Goal: Transaction & Acquisition: Download file/media

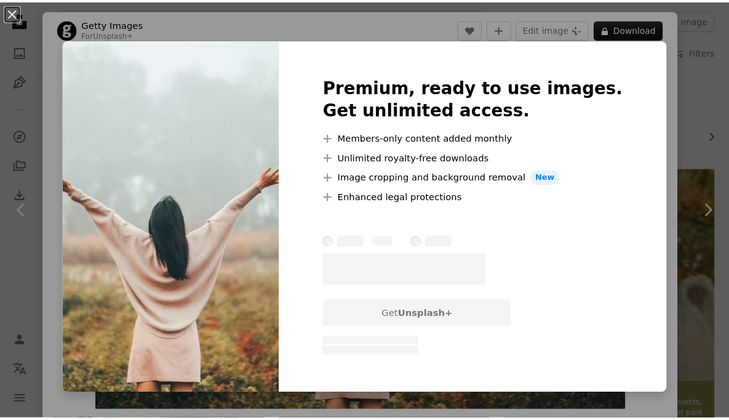
scroll to position [503, 0]
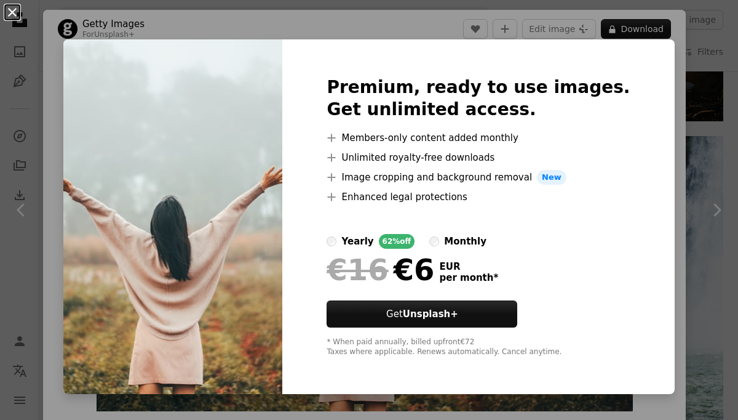
click at [10, 14] on button "An X shape" at bounding box center [12, 12] width 15 height 15
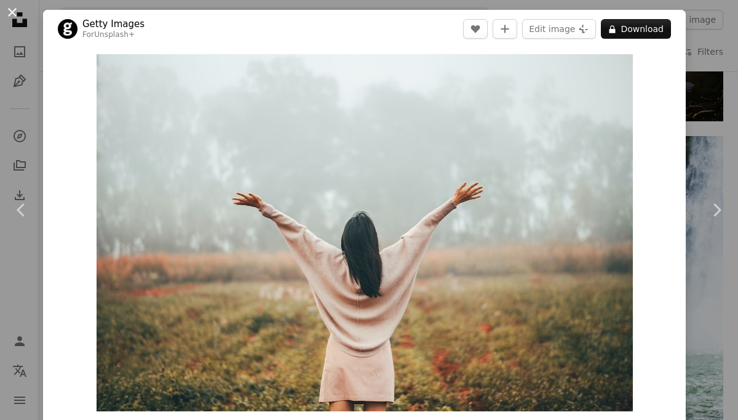
click at [8, 10] on button "An X shape" at bounding box center [12, 12] width 15 height 15
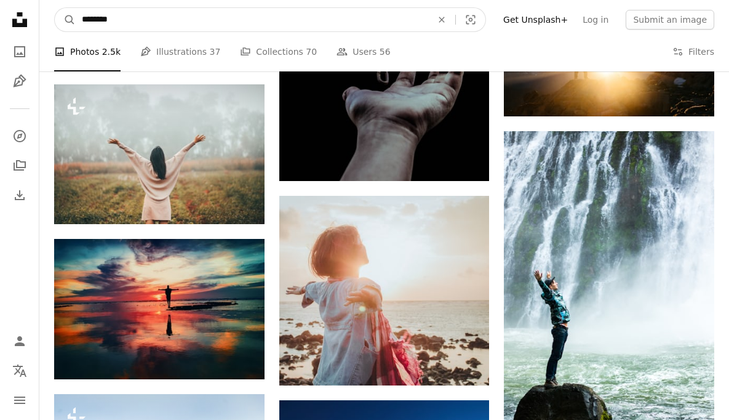
click at [161, 26] on input "********" at bounding box center [252, 19] width 353 height 23
type input "**********"
click button "A magnifying glass" at bounding box center [65, 19] width 21 height 23
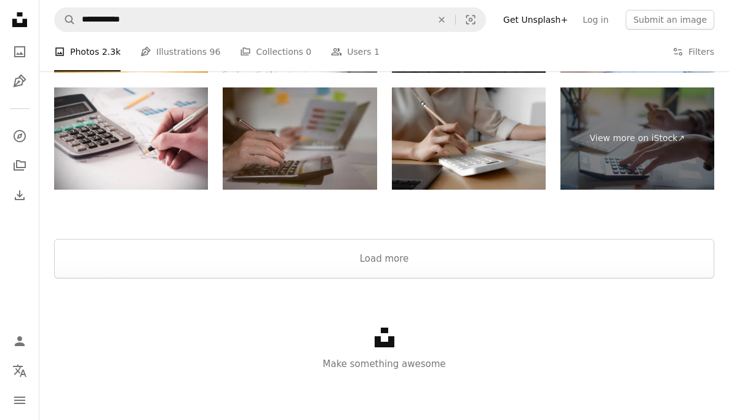
scroll to position [2035, 0]
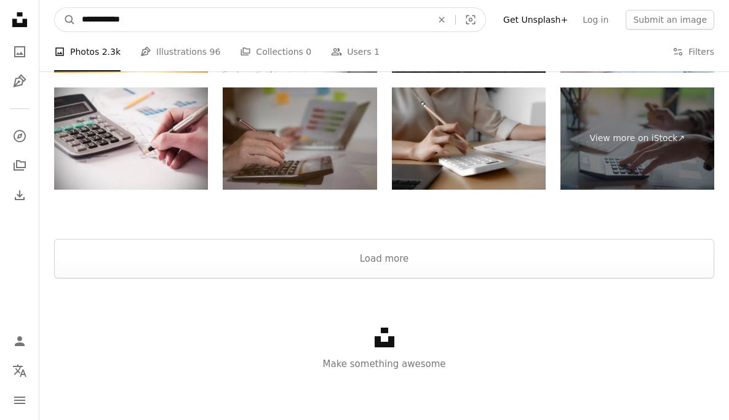
click at [155, 22] on input "**********" at bounding box center [252, 19] width 353 height 23
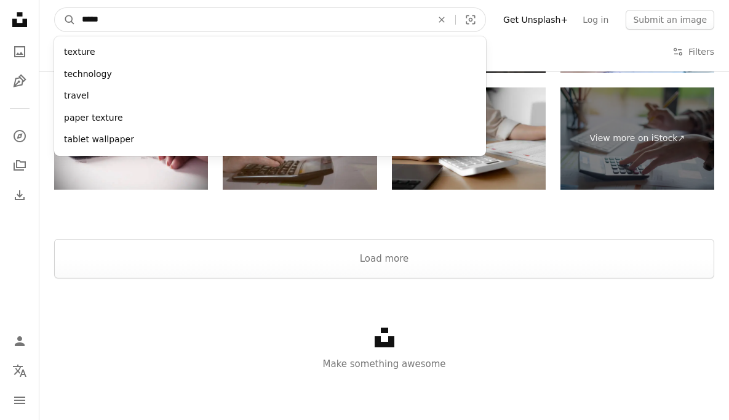
type input "******"
click button "A magnifying glass" at bounding box center [65, 19] width 21 height 23
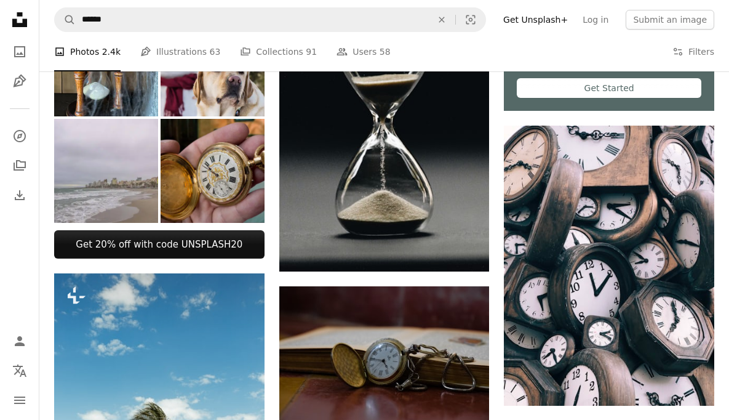
scroll to position [271, 0]
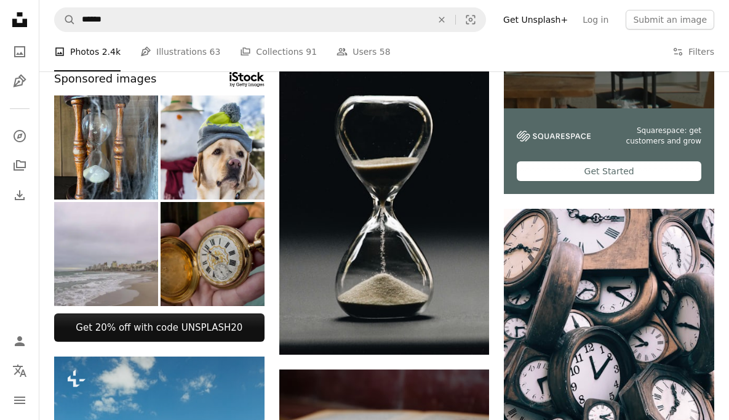
click at [212, 270] on img at bounding box center [213, 254] width 104 height 104
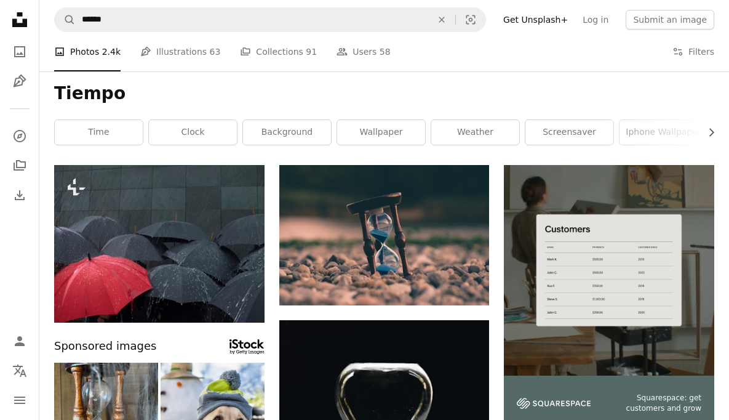
scroll to position [0, 0]
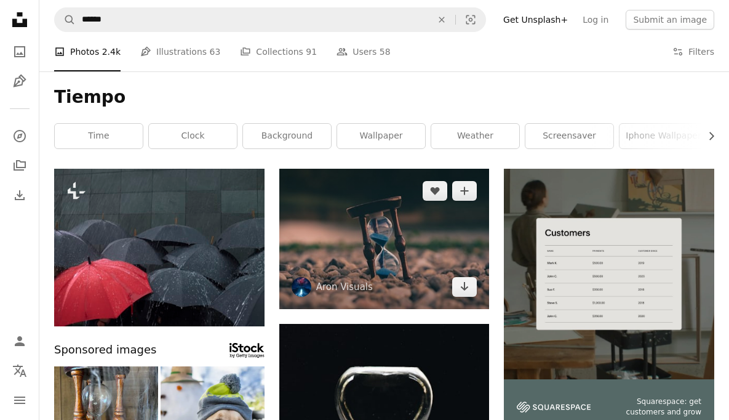
click at [377, 269] on img at bounding box center [384, 239] width 210 height 140
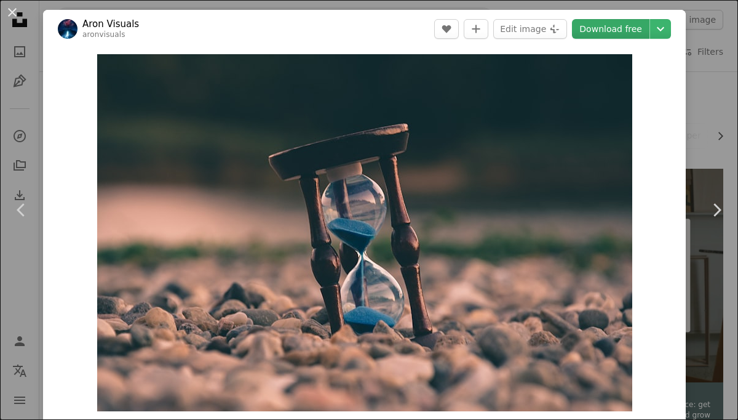
click at [602, 28] on link "Download free" at bounding box center [611, 29] width 78 height 20
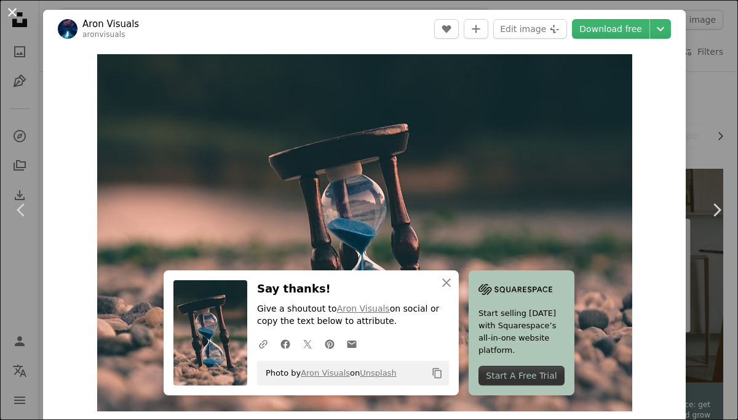
click at [14, 10] on button "An X shape" at bounding box center [12, 12] width 15 height 15
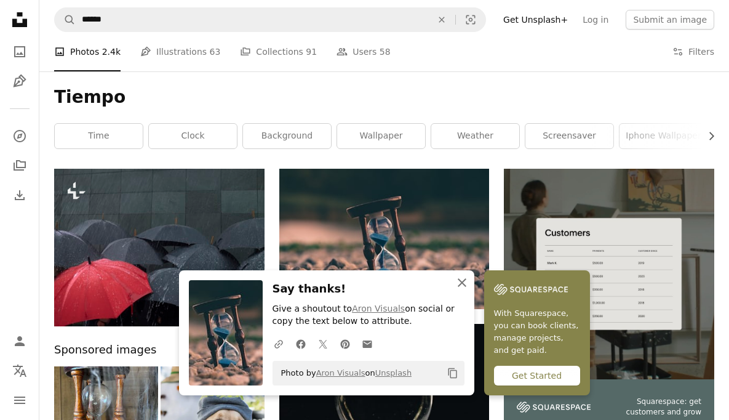
click at [461, 281] on icon "An X shape" at bounding box center [462, 282] width 15 height 15
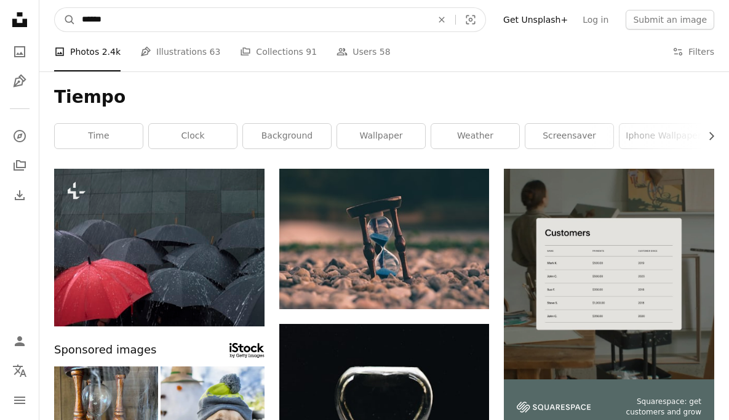
click at [135, 25] on input "******" at bounding box center [252, 19] width 353 height 23
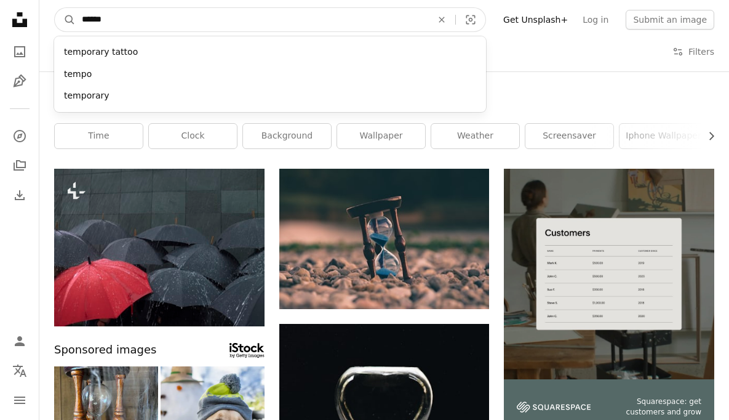
click at [135, 25] on input "******" at bounding box center [252, 19] width 353 height 23
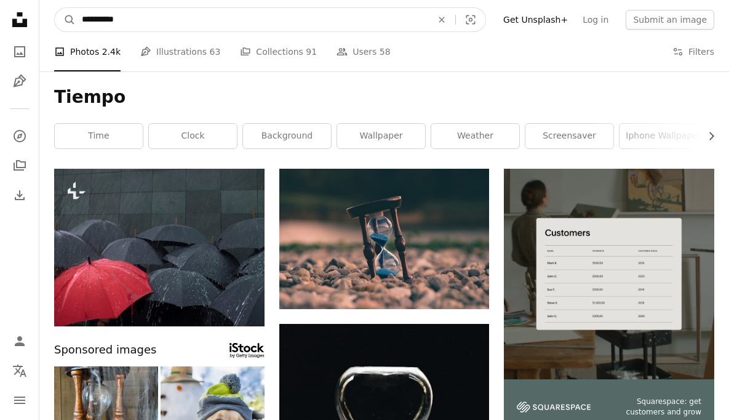
type input "**********"
click button "A magnifying glass" at bounding box center [65, 19] width 21 height 23
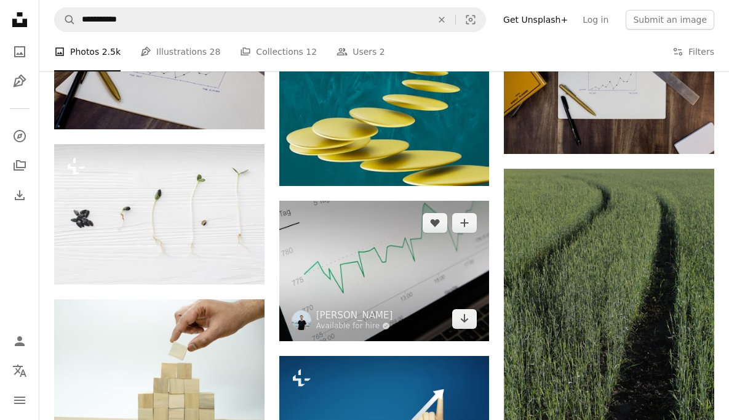
scroll to position [615, 0]
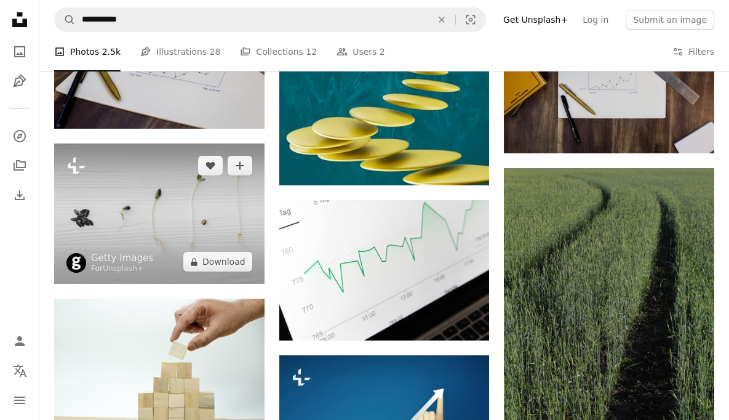
click at [129, 213] on img at bounding box center [159, 213] width 210 height 140
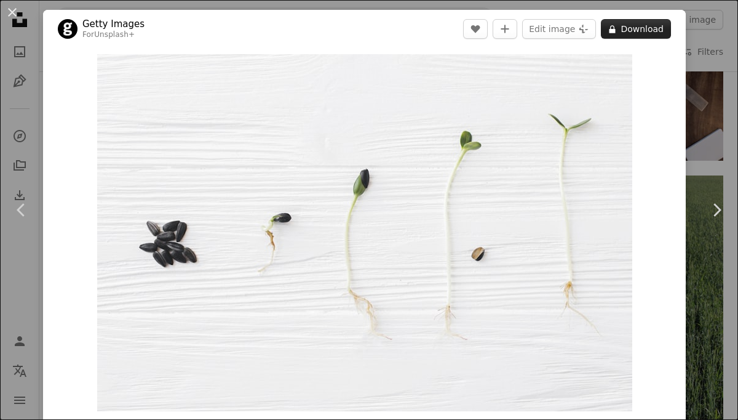
click at [618, 33] on button "A lock Download" at bounding box center [636, 29] width 70 height 20
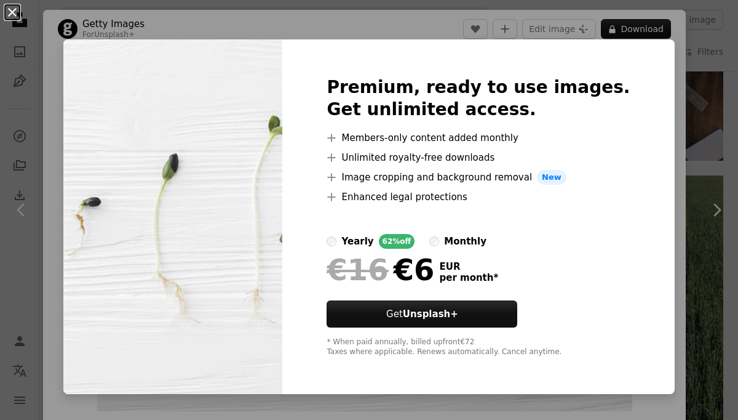
click at [10, 12] on button "An X shape" at bounding box center [12, 12] width 15 height 15
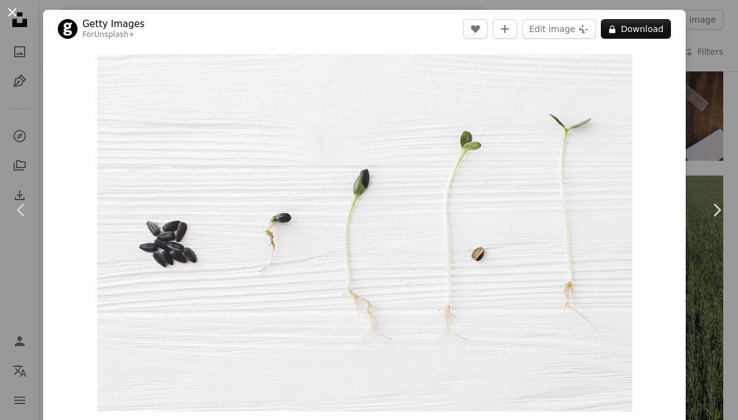
click at [16, 17] on button "An X shape" at bounding box center [12, 12] width 15 height 15
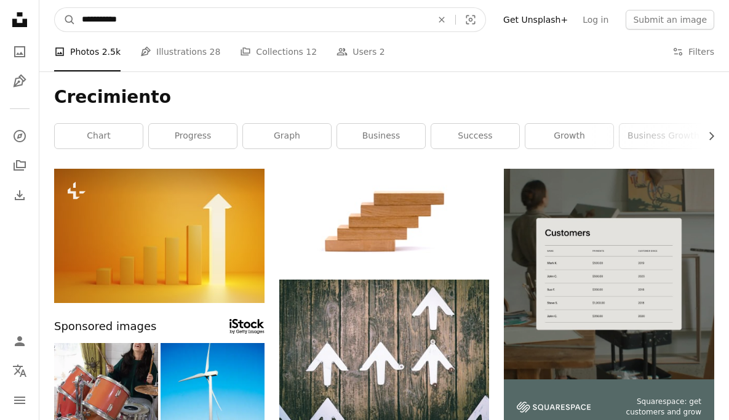
click at [159, 19] on input "**********" at bounding box center [252, 19] width 353 height 23
type input "*********"
click at [55, 8] on button "A magnifying glass" at bounding box center [65, 19] width 21 height 23
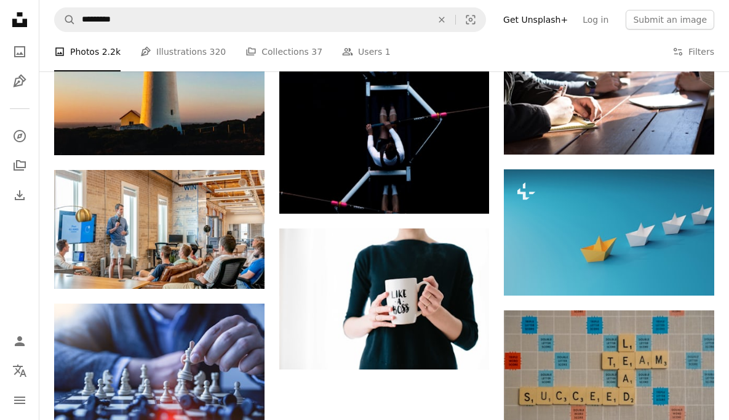
scroll to position [1302, 0]
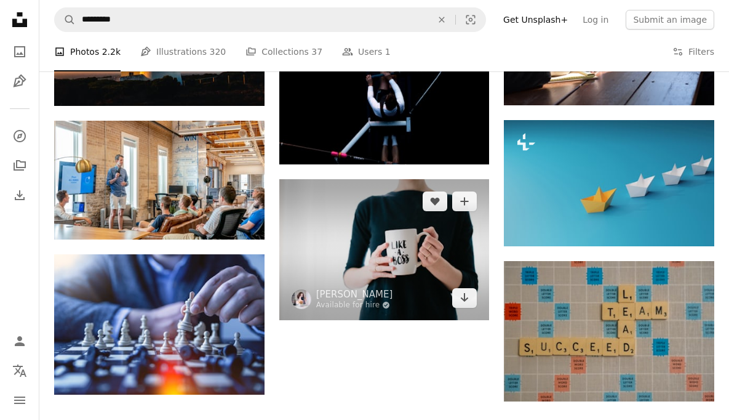
click at [376, 252] on img at bounding box center [384, 249] width 210 height 140
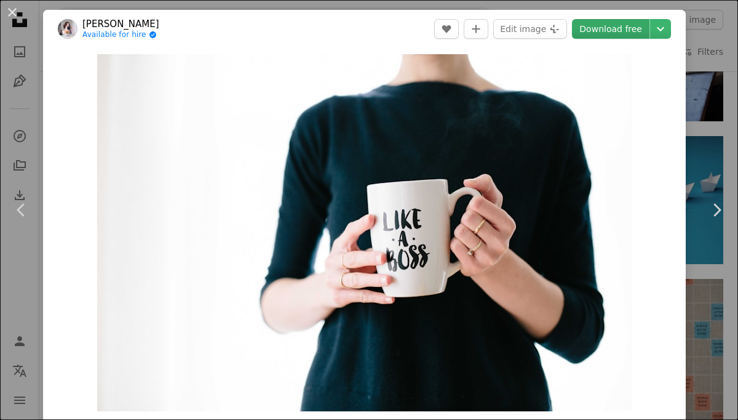
click at [597, 30] on link "Download free" at bounding box center [611, 29] width 78 height 20
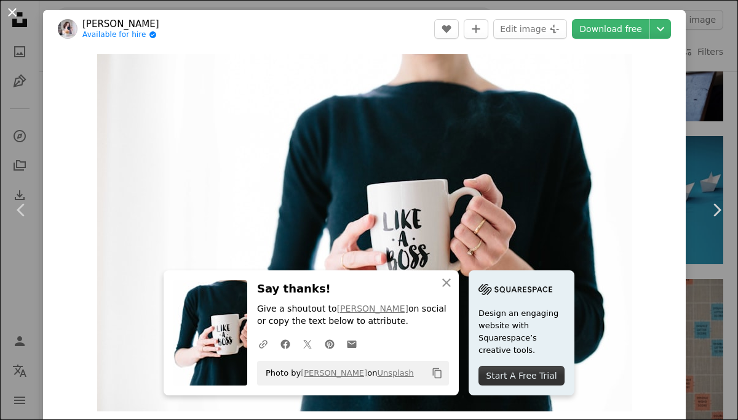
click at [17, 11] on button "An X shape" at bounding box center [12, 12] width 15 height 15
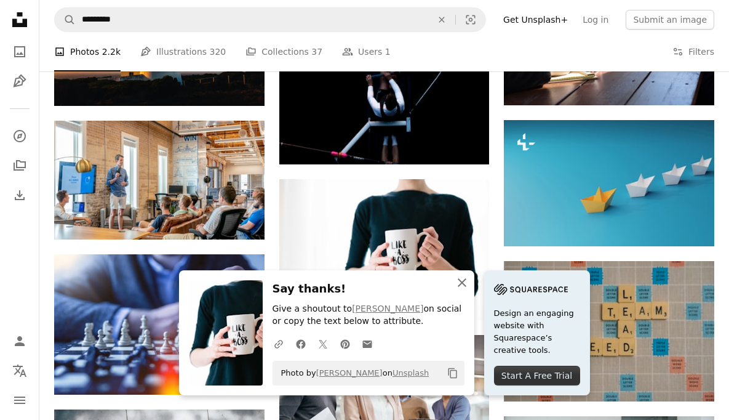
click at [469, 284] on button "An X shape Close" at bounding box center [462, 282] width 25 height 25
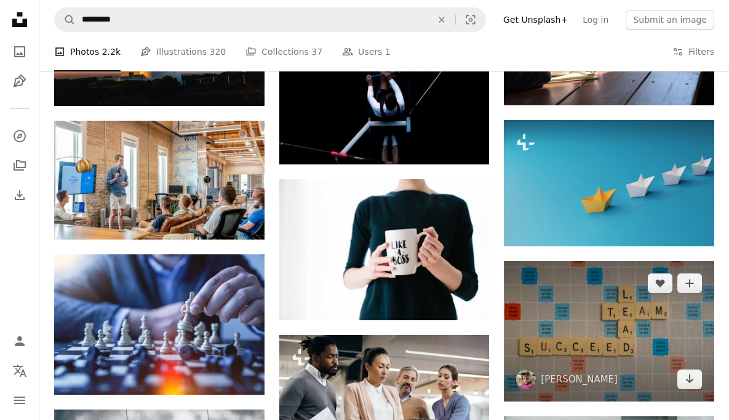
click at [636, 303] on img at bounding box center [609, 331] width 210 height 140
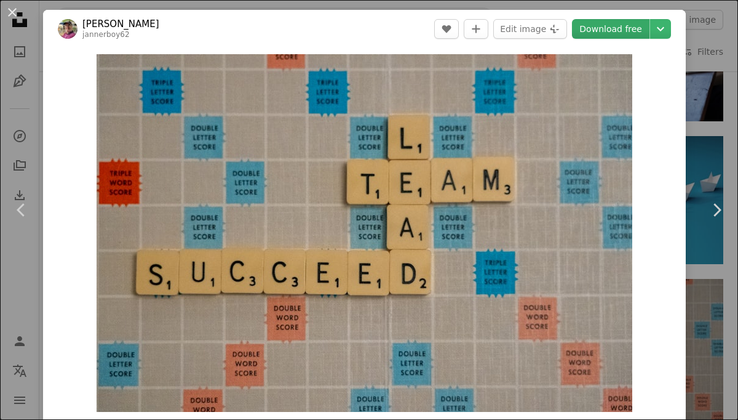
click at [597, 20] on link "Download free" at bounding box center [611, 29] width 78 height 20
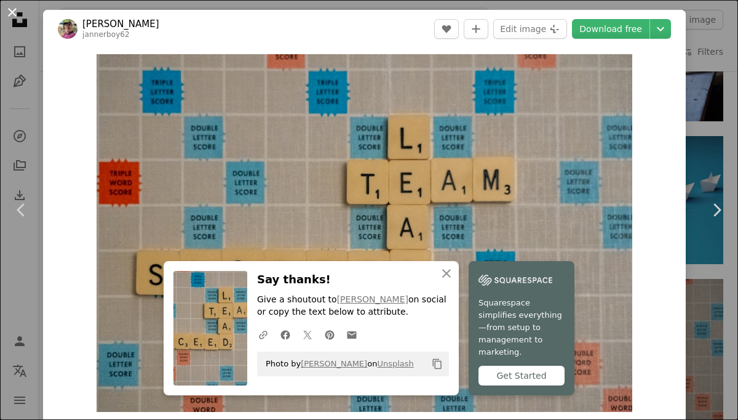
click at [10, 12] on button "An X shape" at bounding box center [12, 12] width 15 height 15
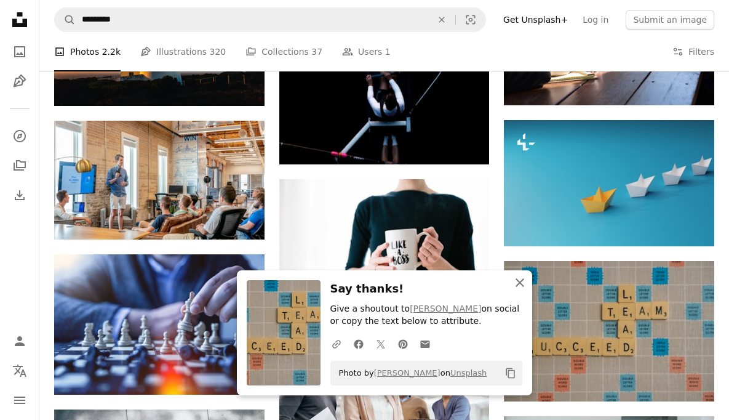
click at [519, 284] on icon "An X shape" at bounding box center [520, 282] width 15 height 15
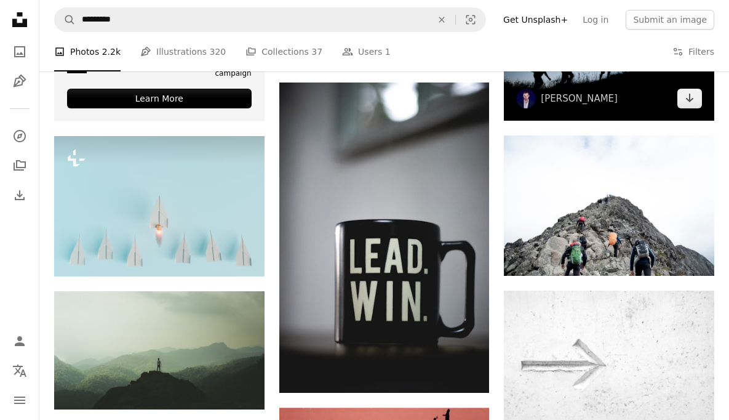
scroll to position [2044, 0]
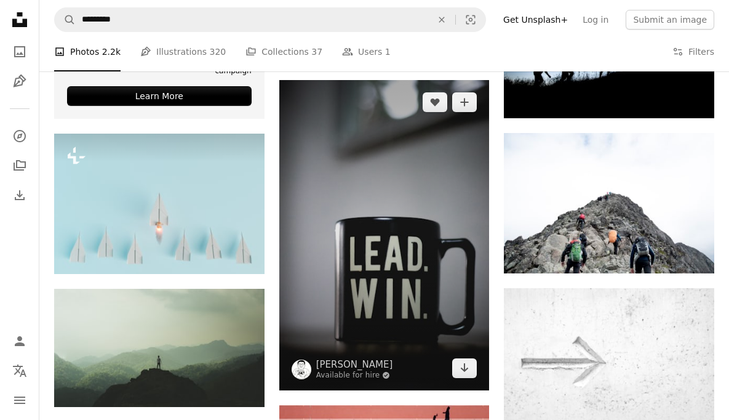
click at [363, 270] on img at bounding box center [384, 234] width 210 height 309
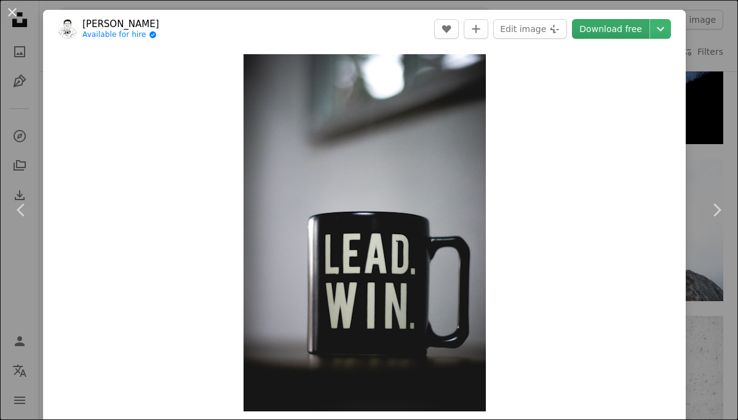
click at [595, 28] on link "Download free" at bounding box center [611, 29] width 78 height 20
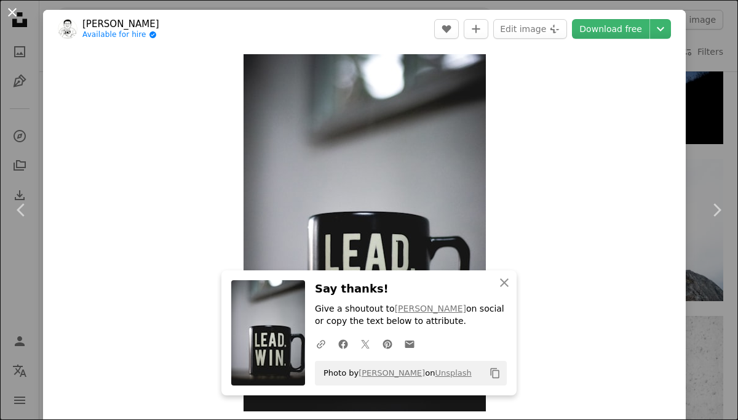
click at [10, 6] on button "An X shape" at bounding box center [12, 12] width 15 height 15
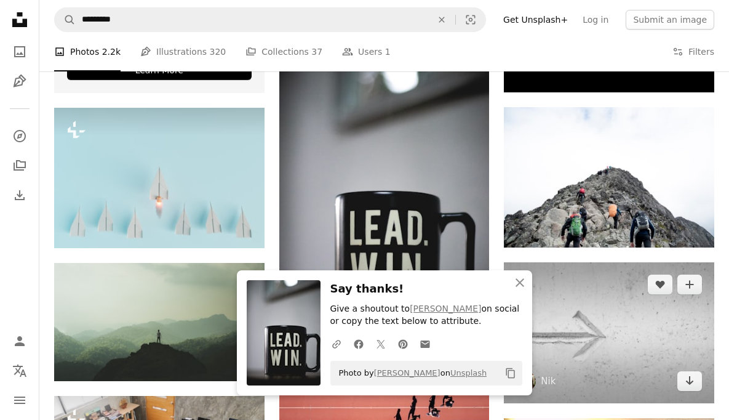
scroll to position [2070, 0]
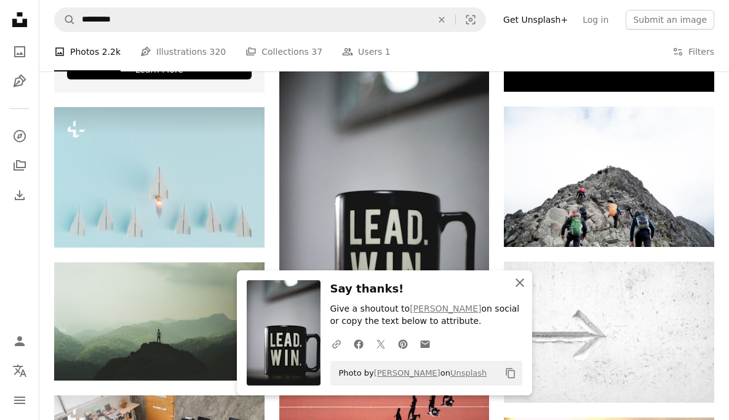
click at [519, 284] on icon "An X shape" at bounding box center [520, 282] width 15 height 15
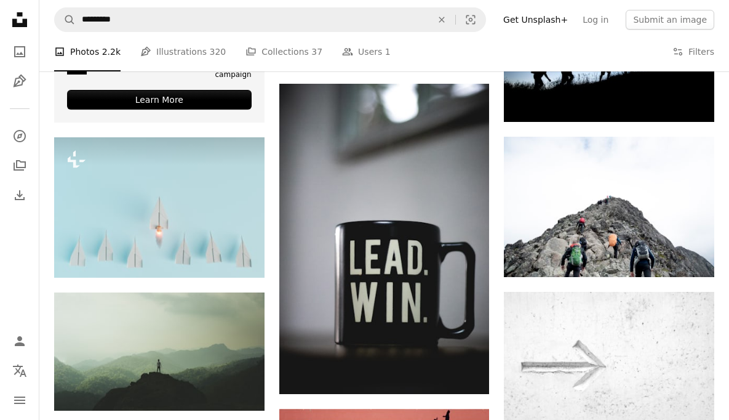
scroll to position [2038, 0]
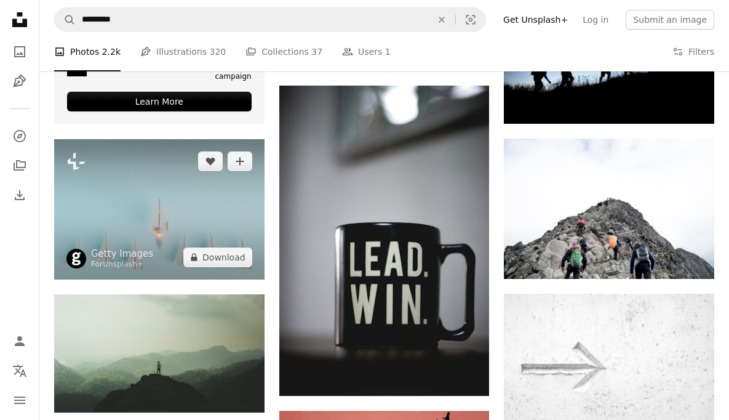
click at [189, 221] on img at bounding box center [159, 209] width 210 height 140
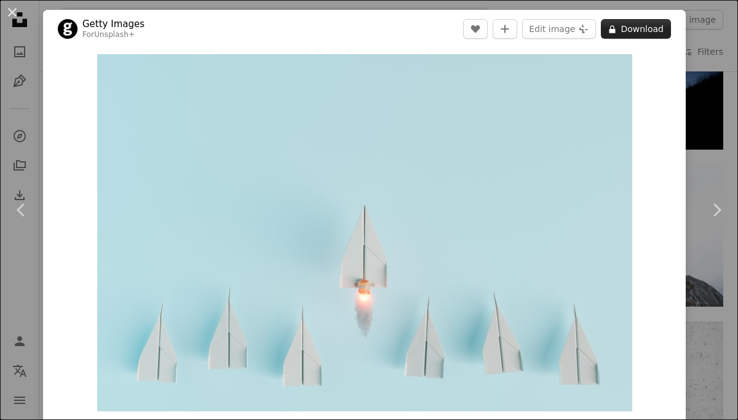
click at [631, 29] on button "A lock Download" at bounding box center [636, 29] width 70 height 20
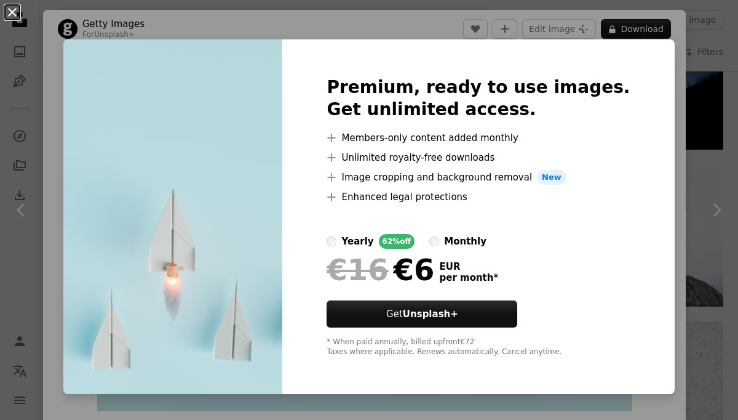
click at [16, 17] on button "An X shape" at bounding box center [12, 12] width 15 height 15
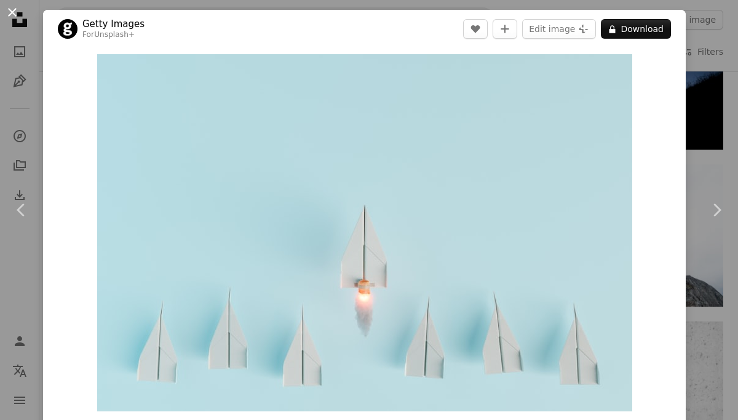
click at [15, 12] on button "An X shape" at bounding box center [12, 12] width 15 height 15
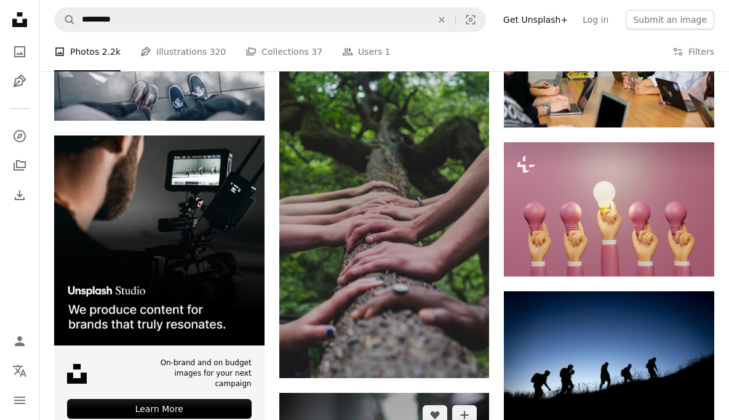
scroll to position [1725, 0]
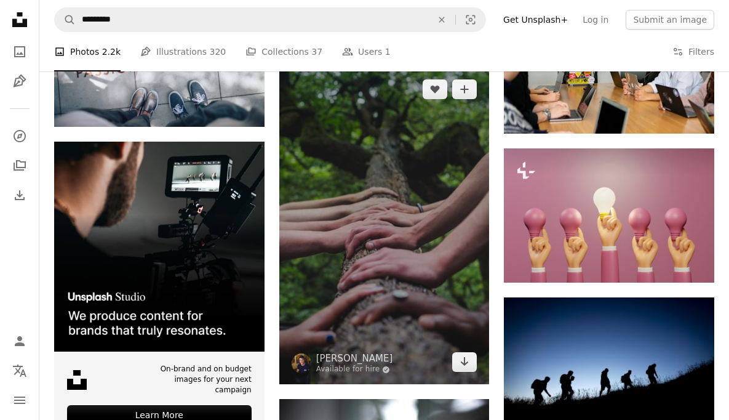
click at [409, 178] on img at bounding box center [384, 225] width 210 height 317
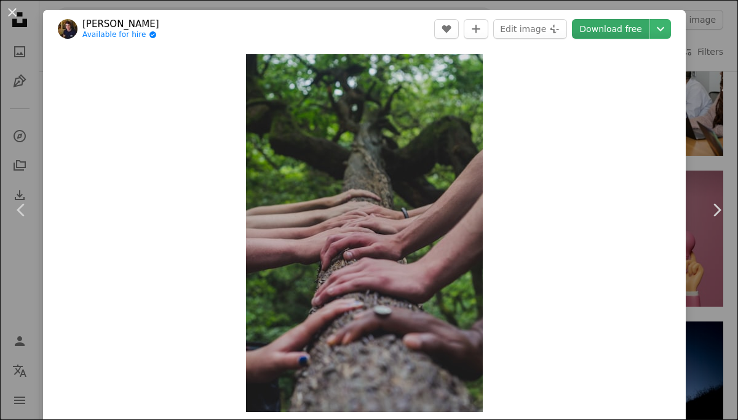
click at [594, 24] on link "Download free" at bounding box center [611, 29] width 78 height 20
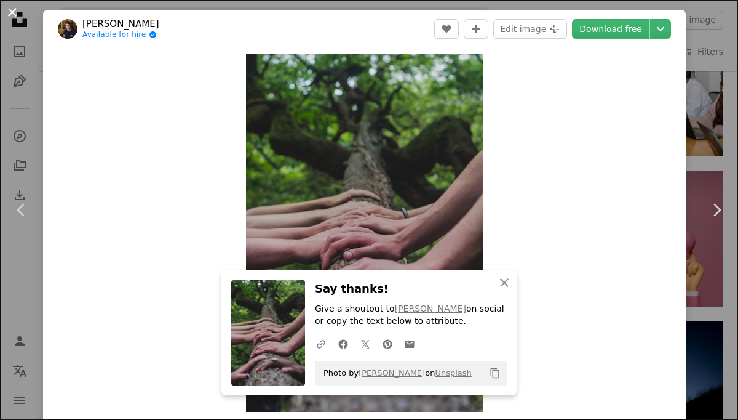
click at [10, 9] on button "An X shape" at bounding box center [12, 12] width 15 height 15
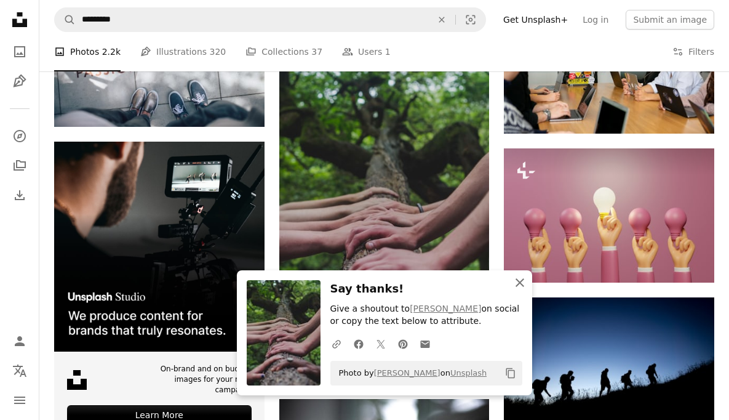
click at [520, 281] on icon "button" at bounding box center [520, 282] width 9 height 9
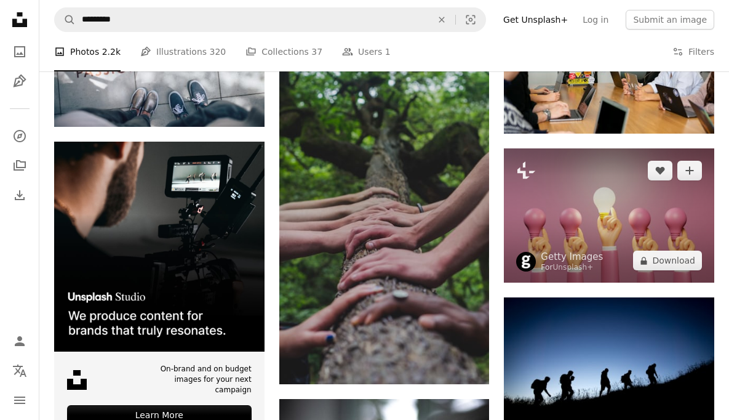
click at [663, 201] on img at bounding box center [609, 215] width 210 height 134
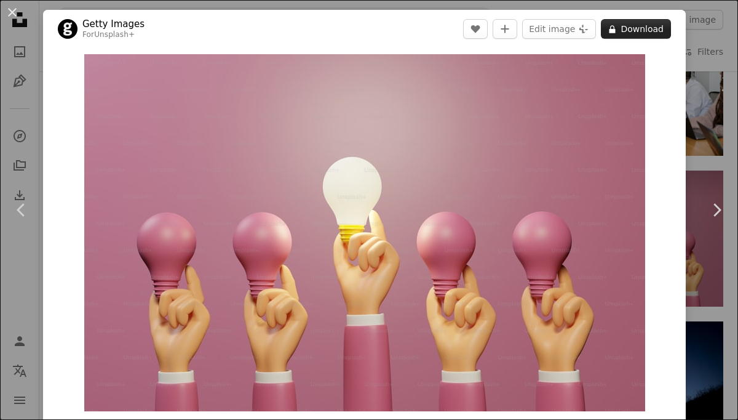
click at [631, 28] on button "A lock Download" at bounding box center [636, 29] width 70 height 20
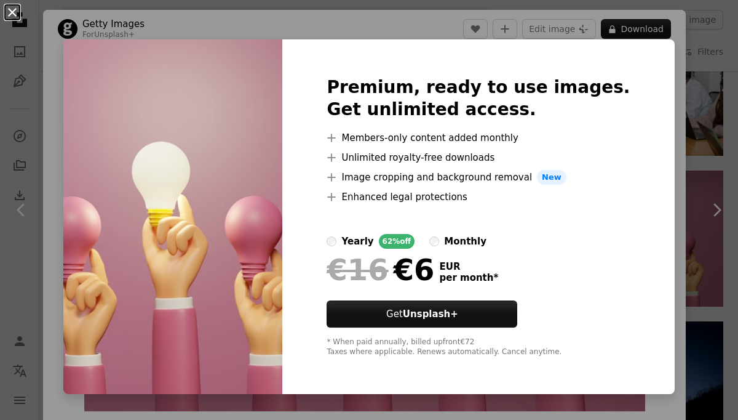
click at [10, 16] on button "An X shape" at bounding box center [12, 12] width 15 height 15
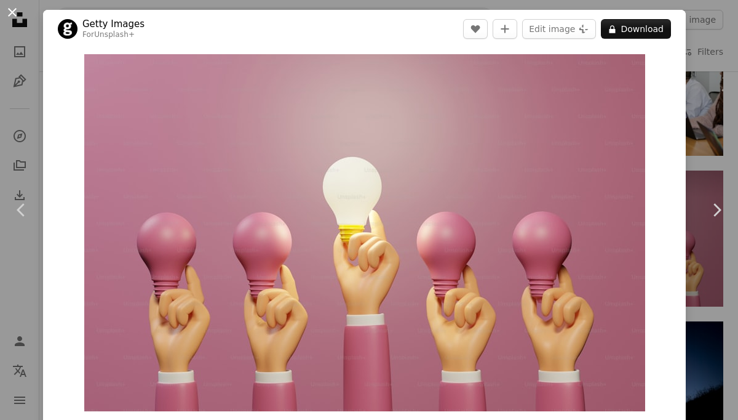
click at [11, 15] on button "An X shape" at bounding box center [12, 12] width 15 height 15
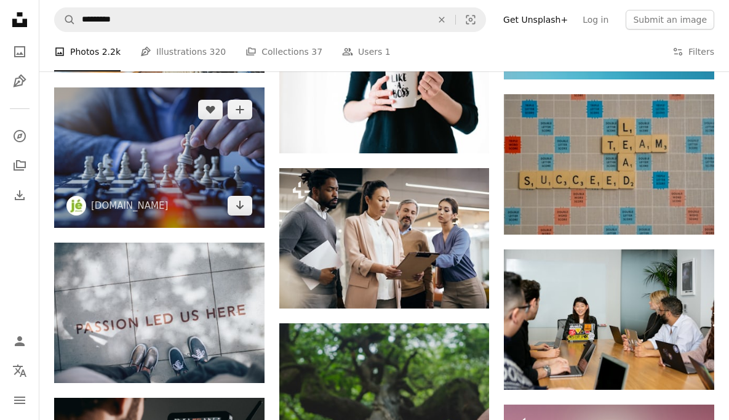
scroll to position [1469, 0]
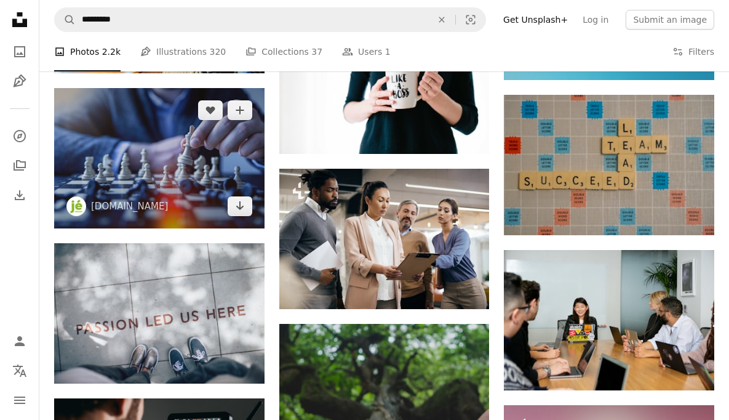
click at [158, 154] on img at bounding box center [159, 158] width 210 height 140
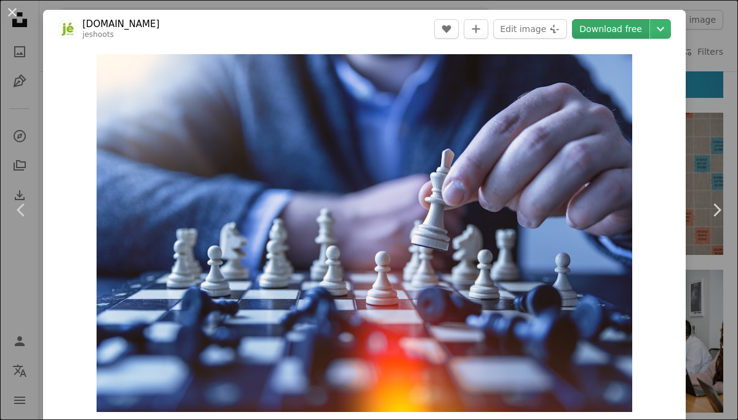
click at [596, 31] on link "Download free" at bounding box center [611, 29] width 78 height 20
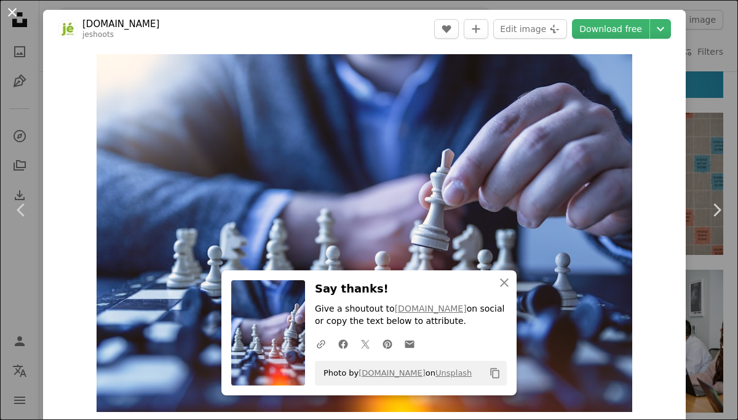
click at [17, 15] on button "An X shape" at bounding box center [12, 12] width 15 height 15
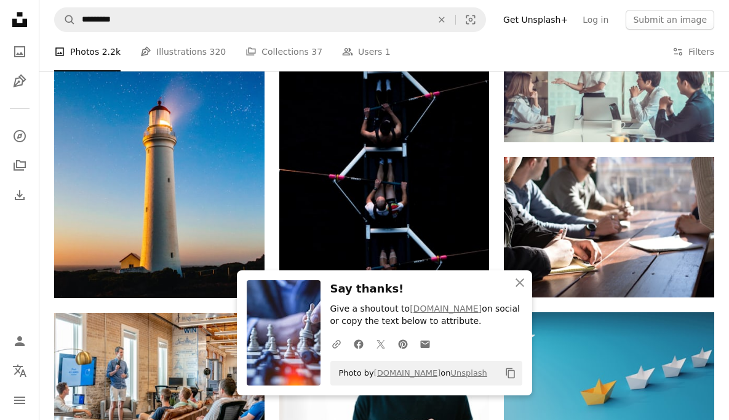
scroll to position [1111, 0]
click at [518, 283] on icon "button" at bounding box center [520, 282] width 9 height 9
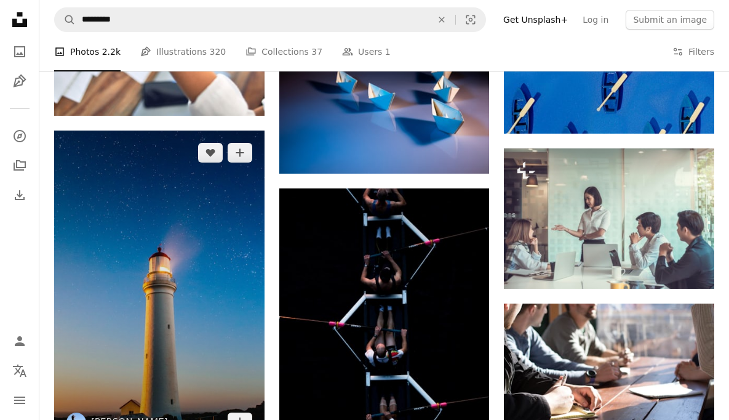
scroll to position [963, 0]
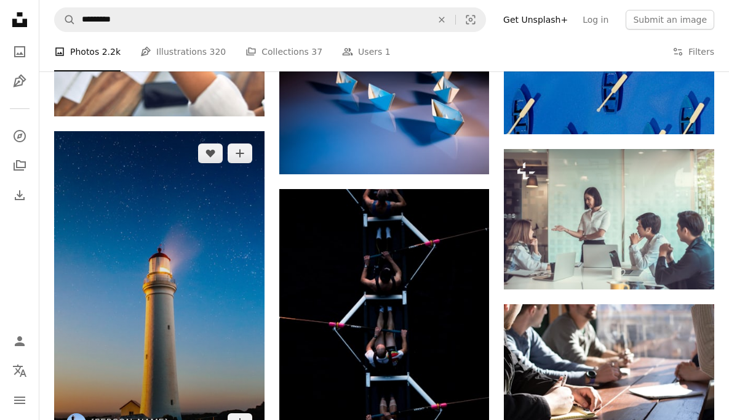
click at [201, 250] on img at bounding box center [159, 288] width 210 height 314
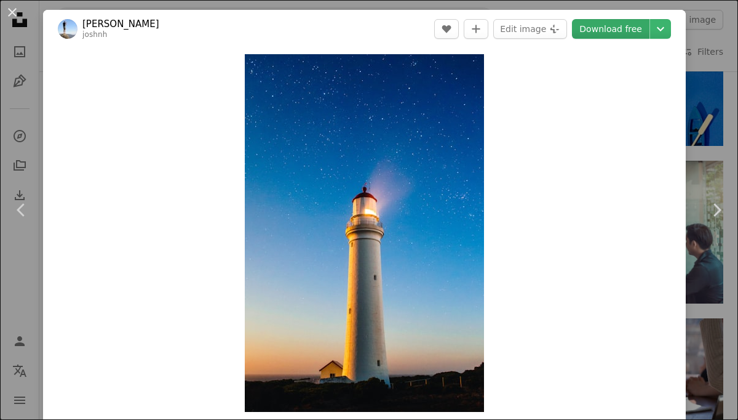
click at [604, 33] on link "Download free" at bounding box center [611, 29] width 78 height 20
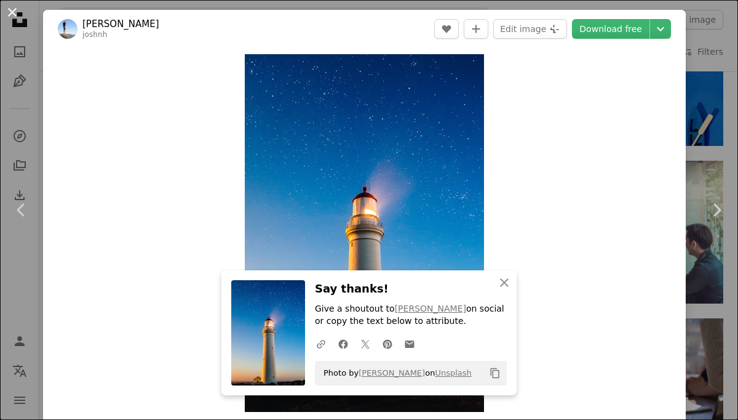
click at [11, 14] on button "An X shape" at bounding box center [12, 12] width 15 height 15
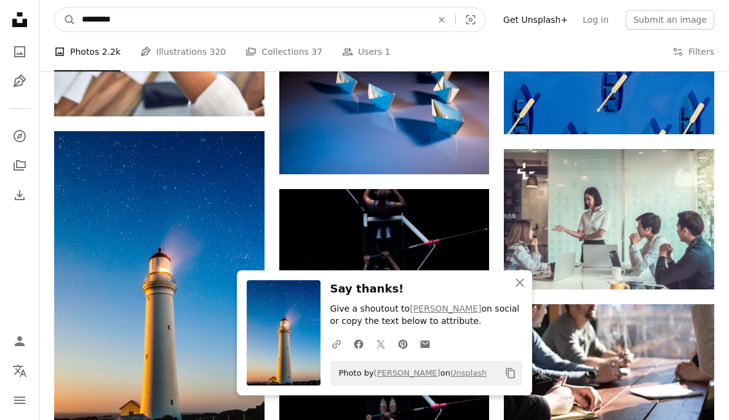
click at [130, 23] on input "*********" at bounding box center [252, 19] width 353 height 23
type input "*********"
click button "A magnifying glass" at bounding box center [65, 19] width 21 height 23
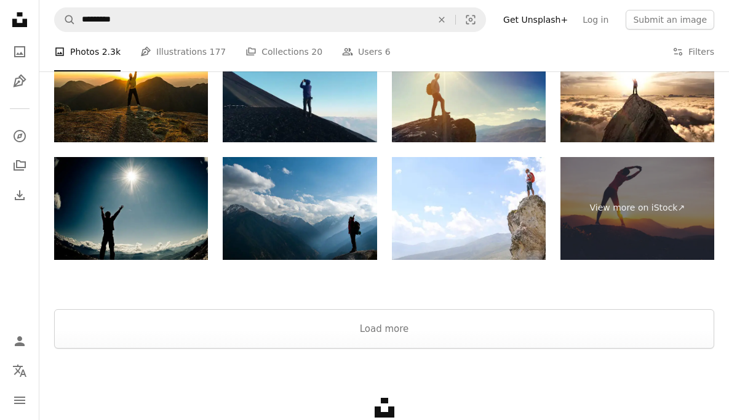
scroll to position [1998, 0]
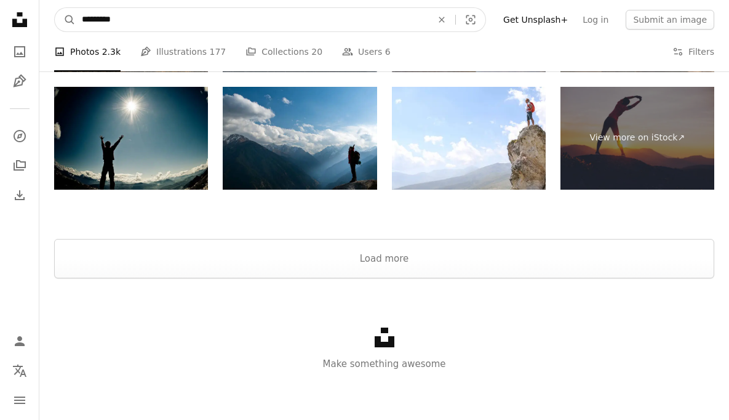
click at [144, 20] on input "*********" at bounding box center [252, 19] width 353 height 23
type input "*********"
click button "A magnifying glass" at bounding box center [65, 19] width 21 height 23
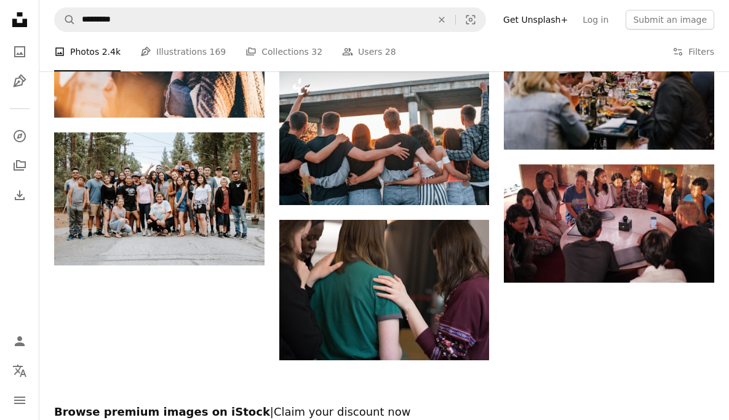
scroll to position [1241, 0]
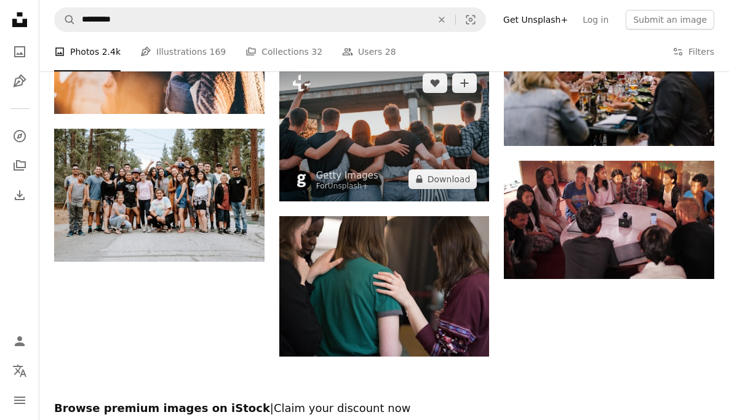
click at [399, 146] on img at bounding box center [384, 131] width 210 height 140
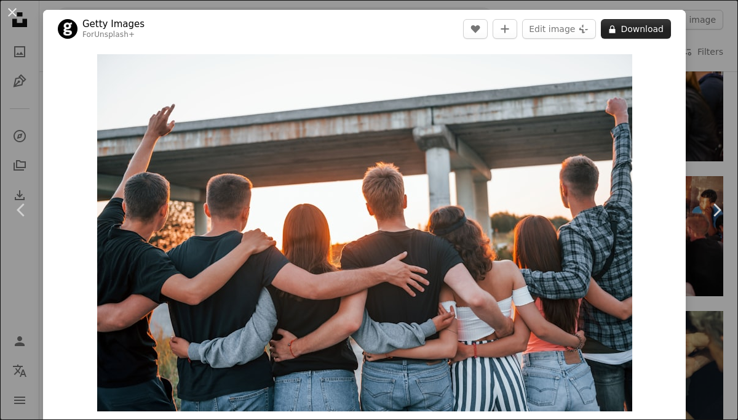
click at [624, 33] on button "A lock Download" at bounding box center [636, 29] width 70 height 20
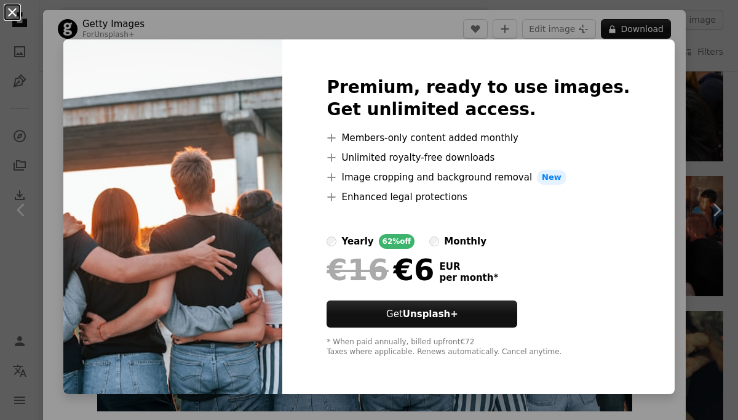
click at [20, 17] on button "An X shape" at bounding box center [12, 12] width 15 height 15
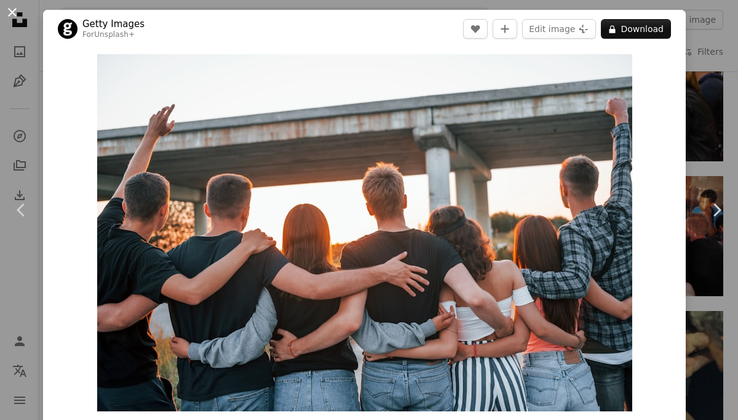
click at [15, 12] on button "An X shape" at bounding box center [12, 12] width 15 height 15
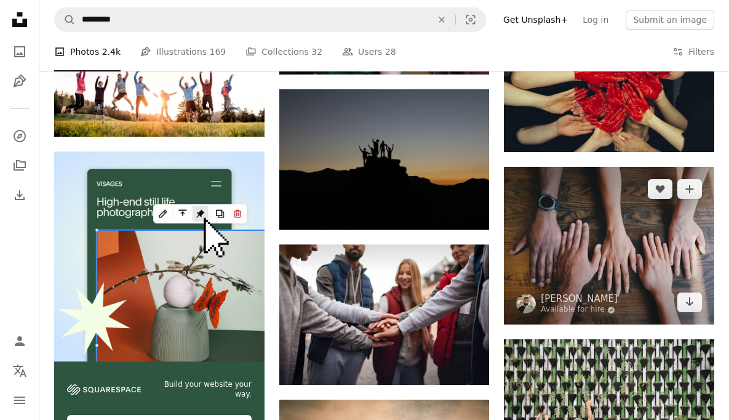
scroll to position [1524, 0]
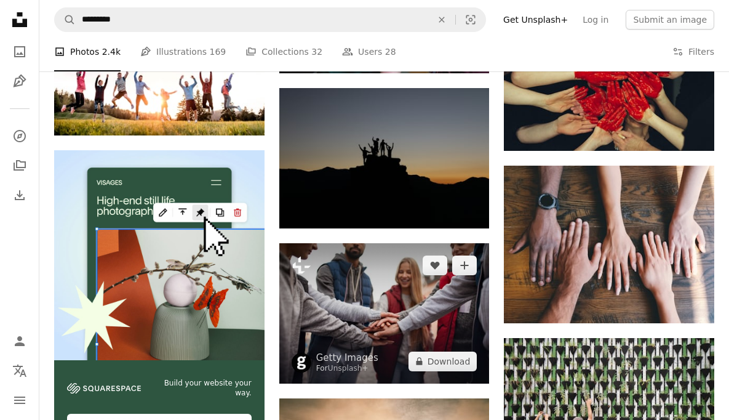
click at [405, 315] on img at bounding box center [384, 313] width 210 height 140
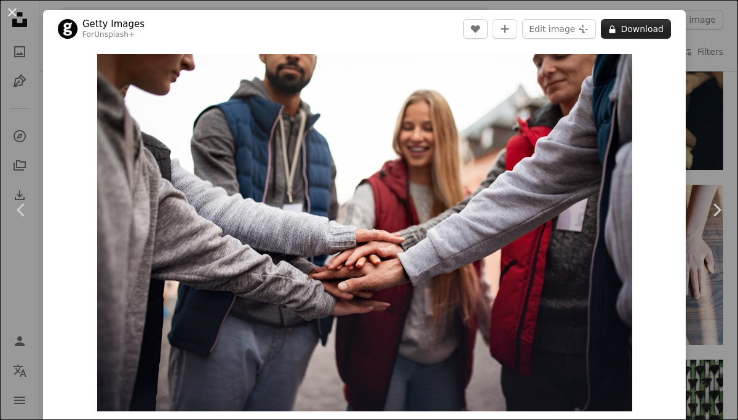
click at [640, 35] on button "A lock Download" at bounding box center [636, 29] width 70 height 20
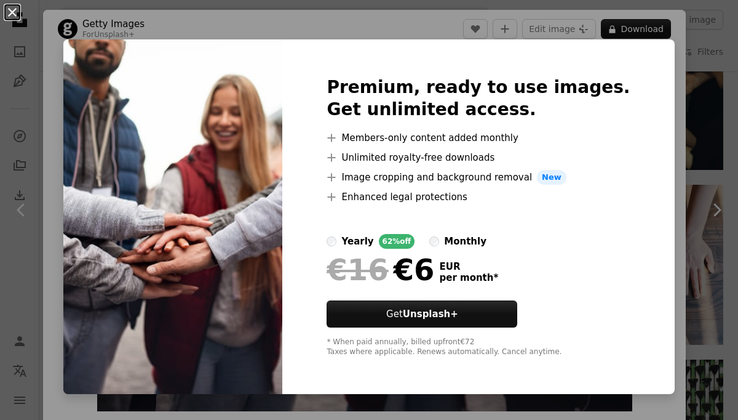
click at [17, 17] on button "An X shape" at bounding box center [12, 12] width 15 height 15
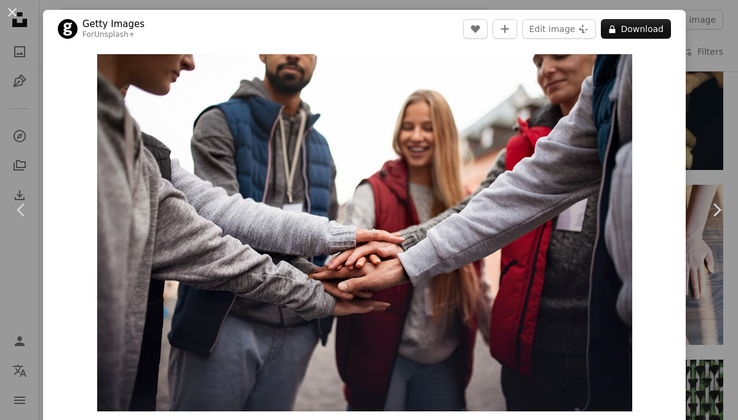
drag, startPoint x: 9, startPoint y: 15, endPoint x: 17, endPoint y: 20, distance: 8.9
click at [9, 15] on button "An X shape" at bounding box center [12, 12] width 15 height 15
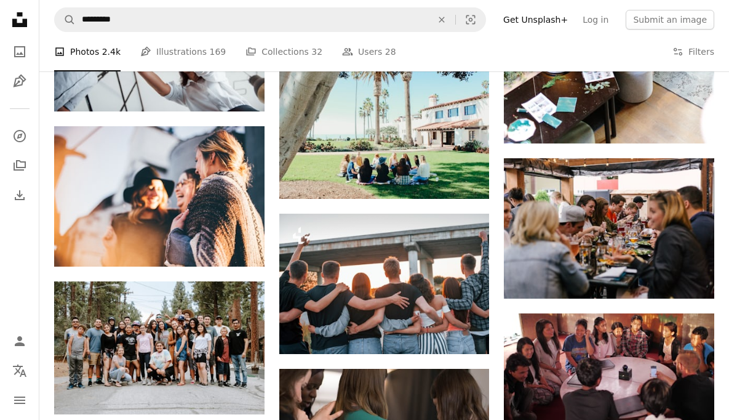
scroll to position [1088, 0]
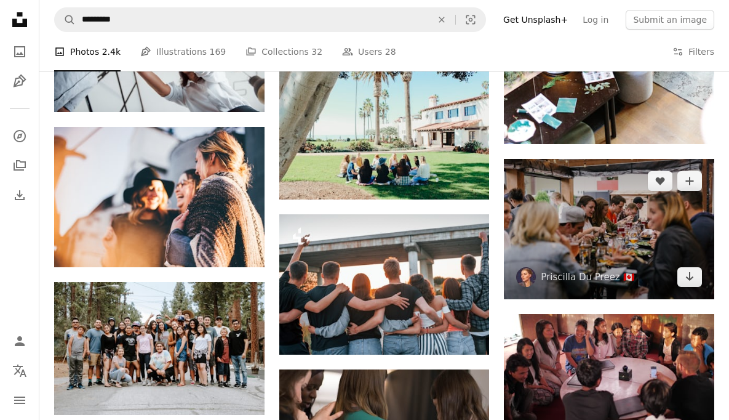
click at [618, 222] on img at bounding box center [609, 229] width 210 height 140
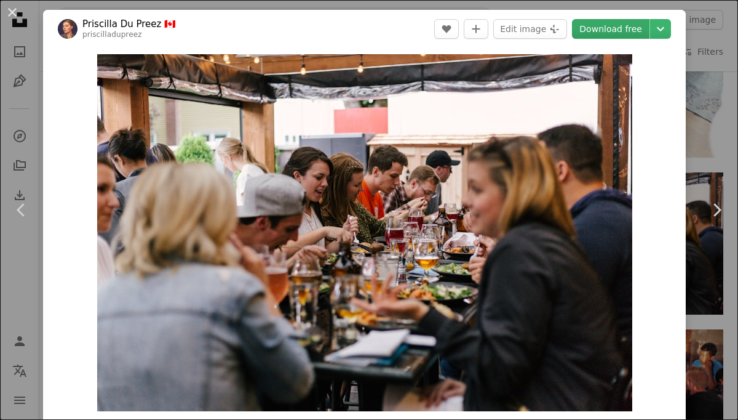
click at [596, 34] on link "Download free" at bounding box center [611, 29] width 78 height 20
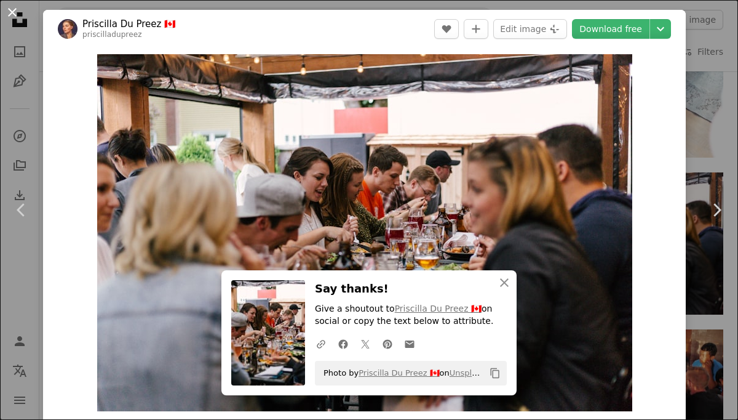
click at [17, 15] on button "An X shape" at bounding box center [12, 12] width 15 height 15
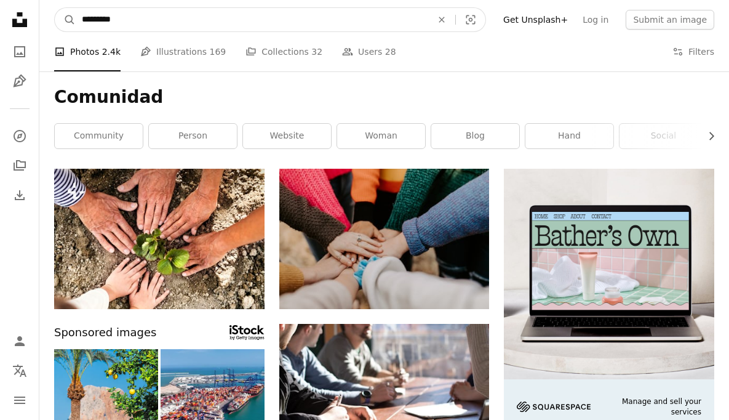
click at [139, 22] on input "*********" at bounding box center [252, 19] width 353 height 23
click at [139, 23] on input "*********" at bounding box center [252, 19] width 353 height 23
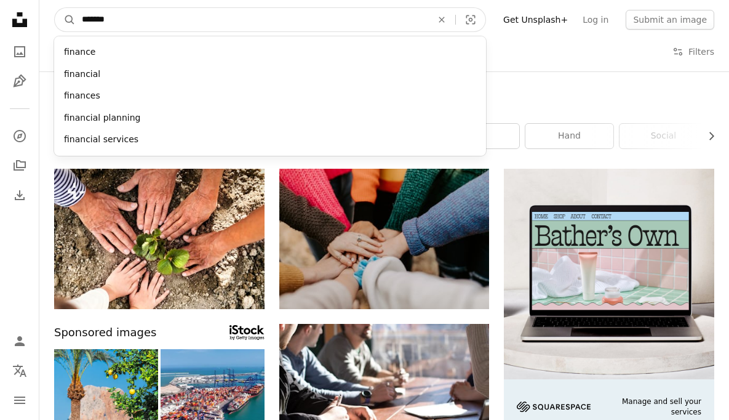
type input "********"
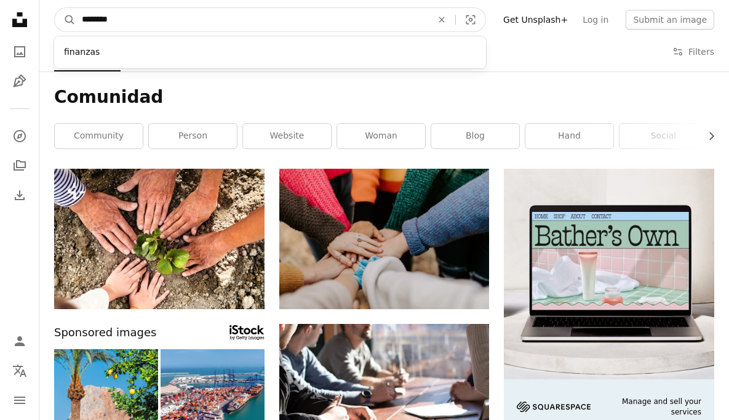
click button "A magnifying glass" at bounding box center [65, 19] width 21 height 23
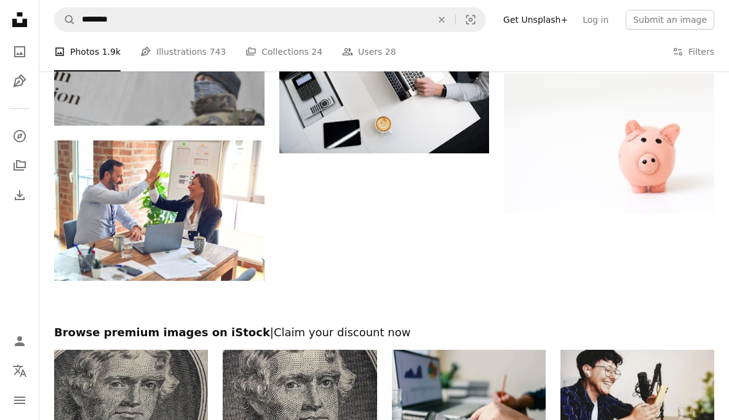
scroll to position [1200, 0]
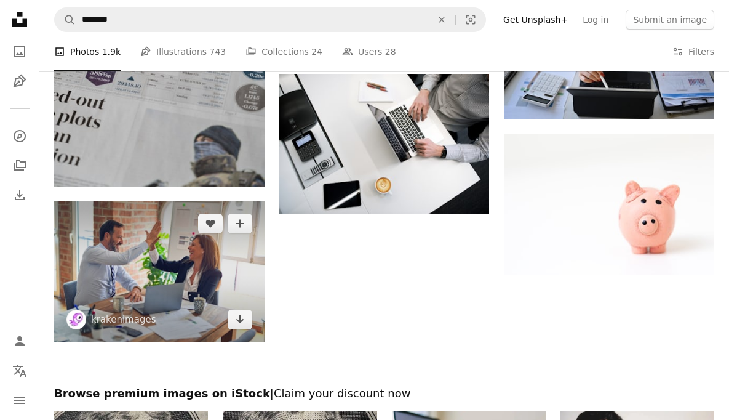
click at [138, 283] on img at bounding box center [159, 271] width 210 height 140
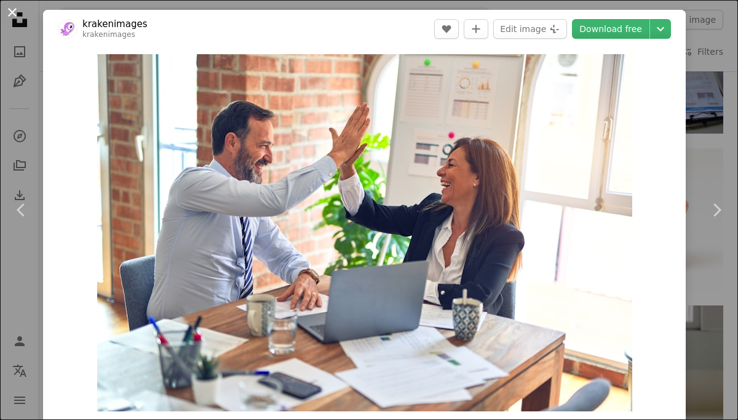
click at [17, 17] on button "An X shape" at bounding box center [12, 12] width 15 height 15
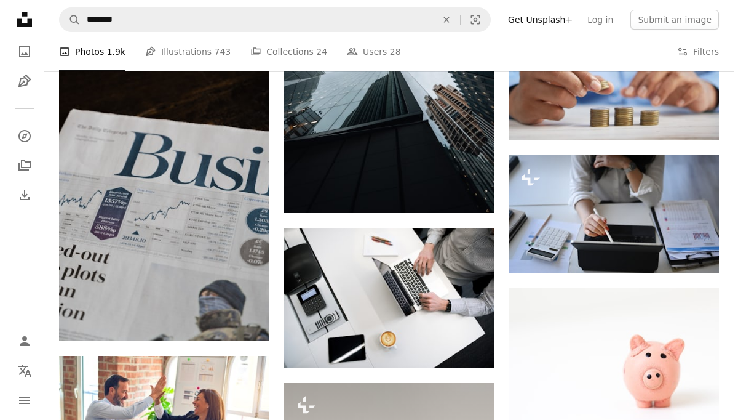
scroll to position [1144, 0]
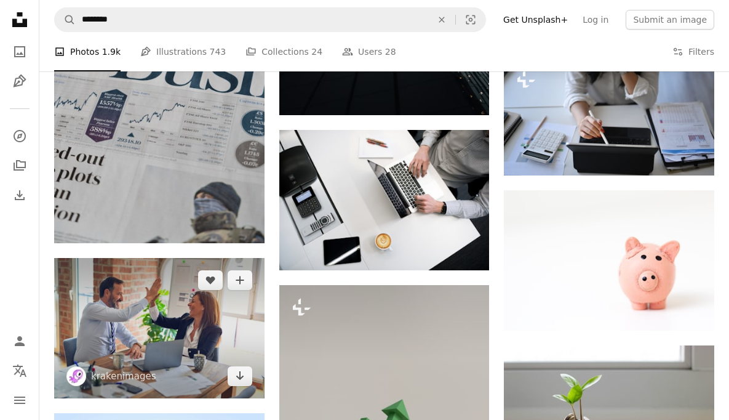
click at [173, 296] on img at bounding box center [159, 328] width 210 height 140
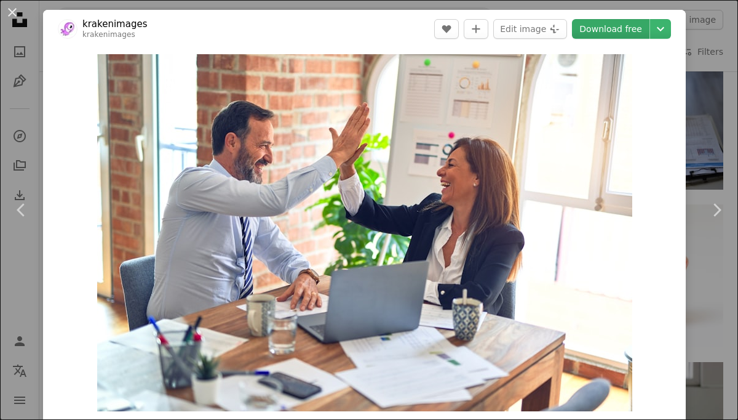
click at [611, 33] on link "Download free" at bounding box center [611, 29] width 78 height 20
